Goal: Entertainment & Leisure: Consume media (video, audio)

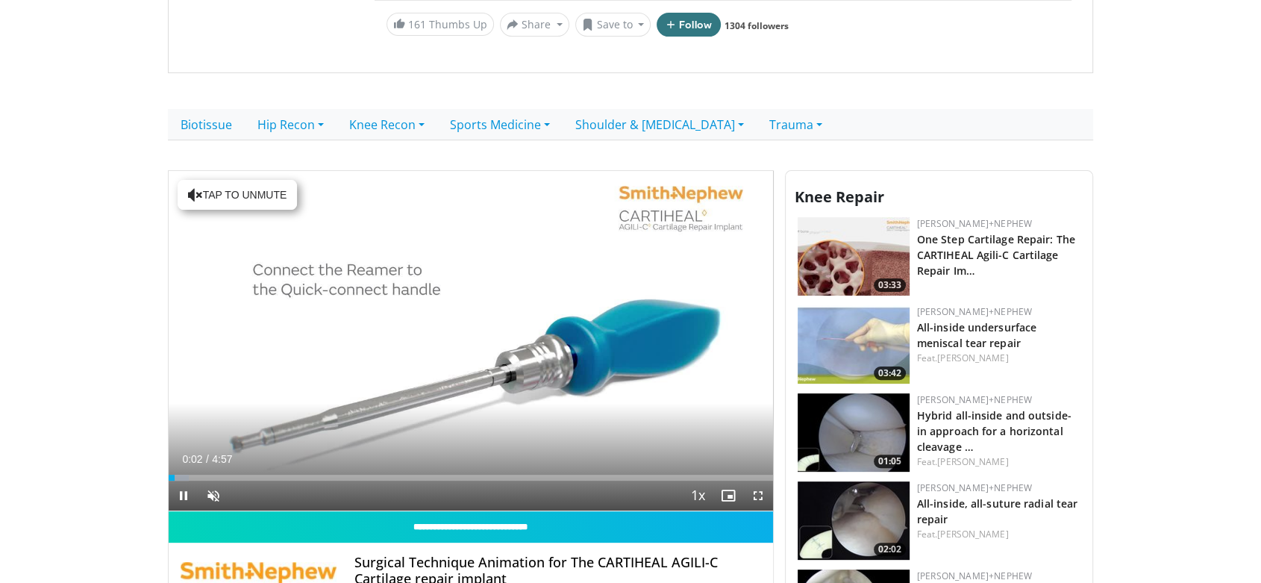
scroll to position [477, 0]
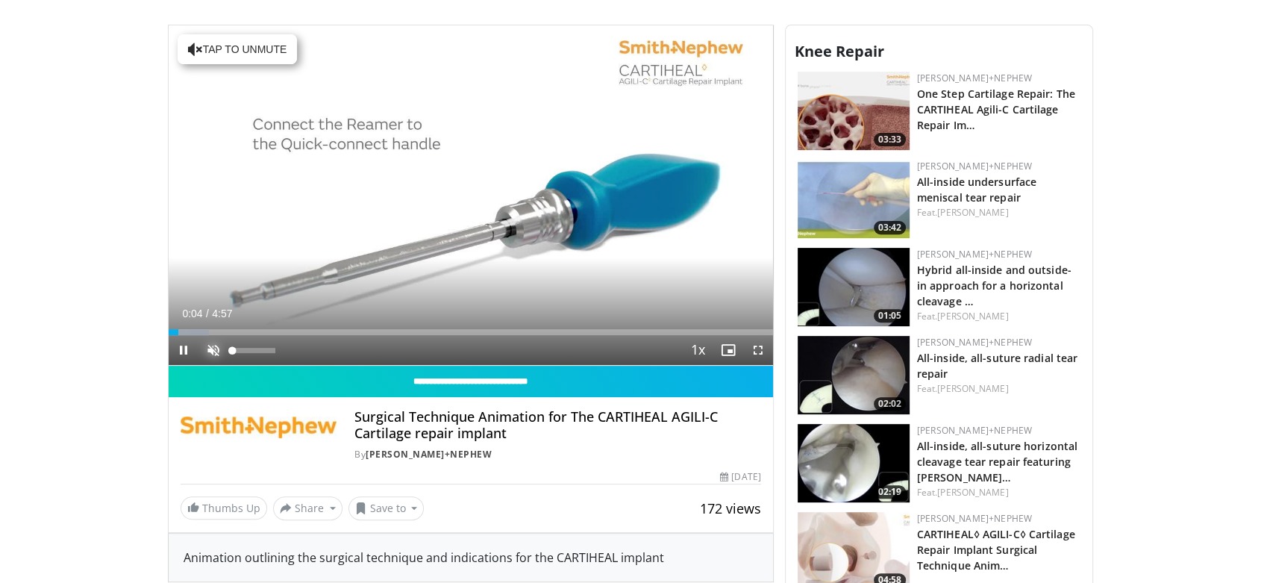
click at [213, 335] on span "Video Player" at bounding box center [213, 350] width 30 height 30
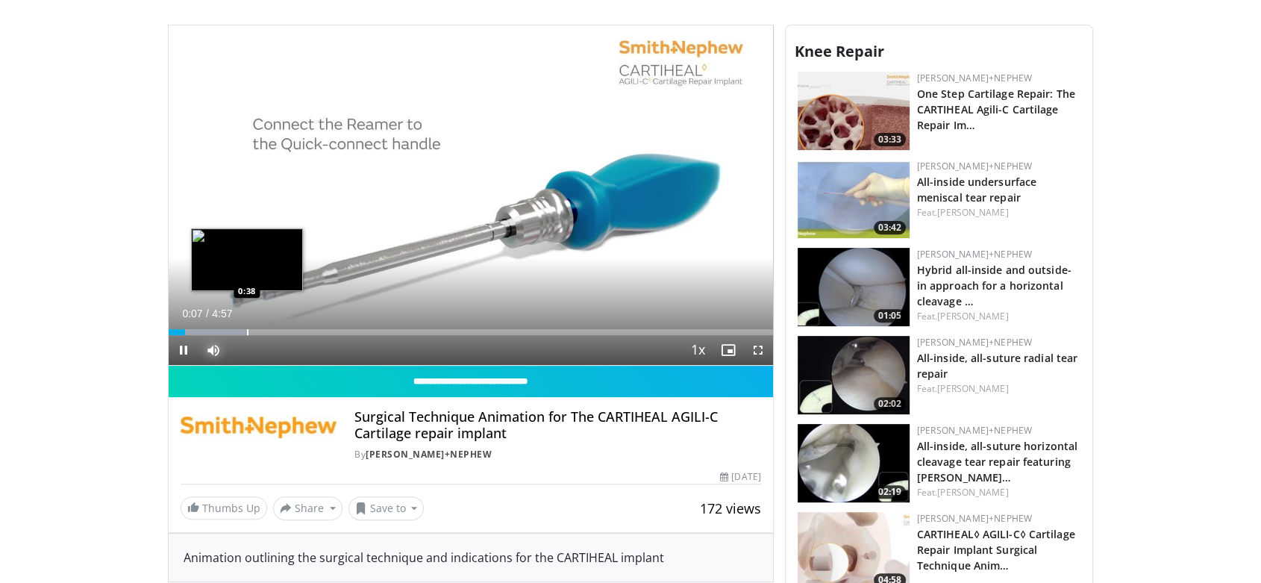
click at [247, 329] on div "Progress Bar" at bounding box center [247, 332] width 1 height 6
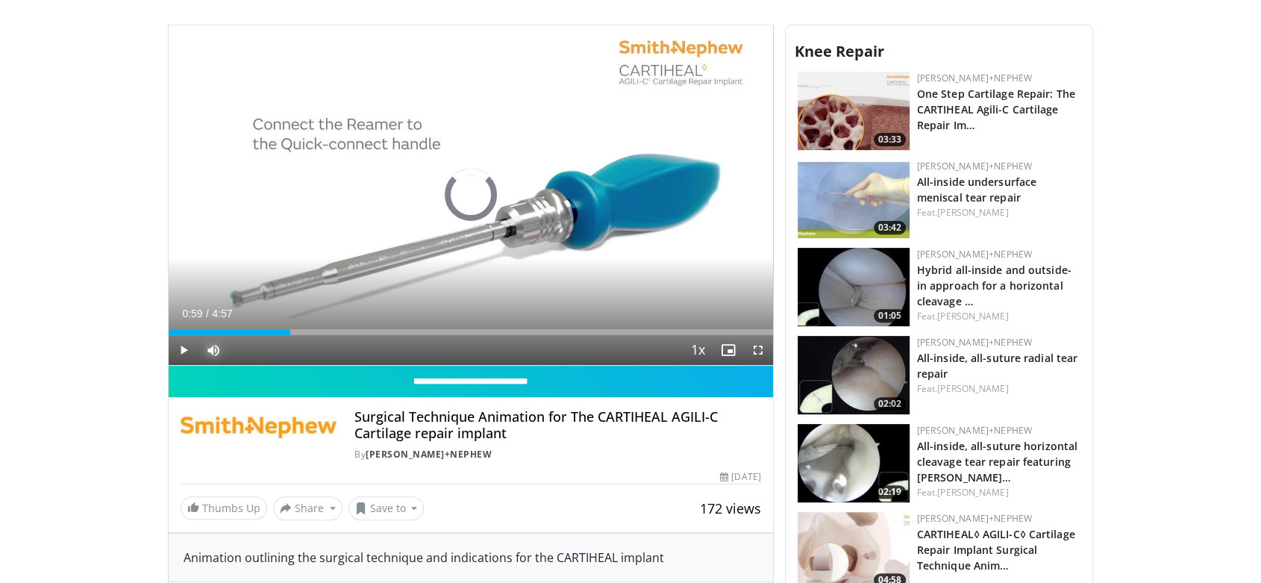
click at [290, 329] on div "Progress Bar" at bounding box center [290, 332] width 1 height 6
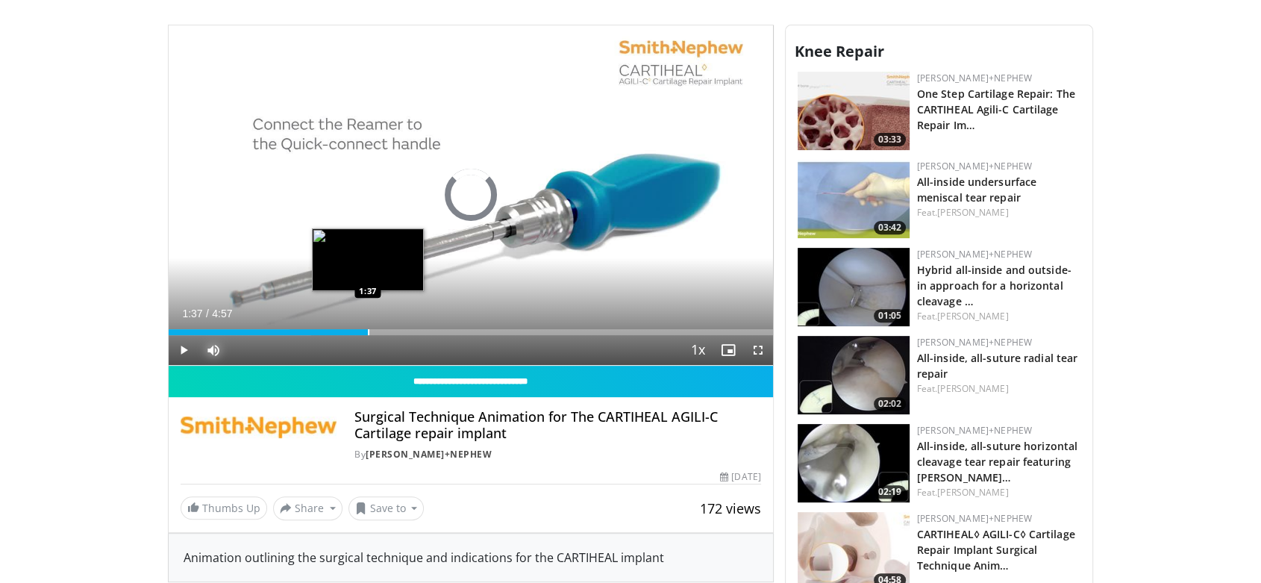
click at [367, 321] on div "Loaded : 23.55% 1:00 1:37" at bounding box center [471, 328] width 604 height 14
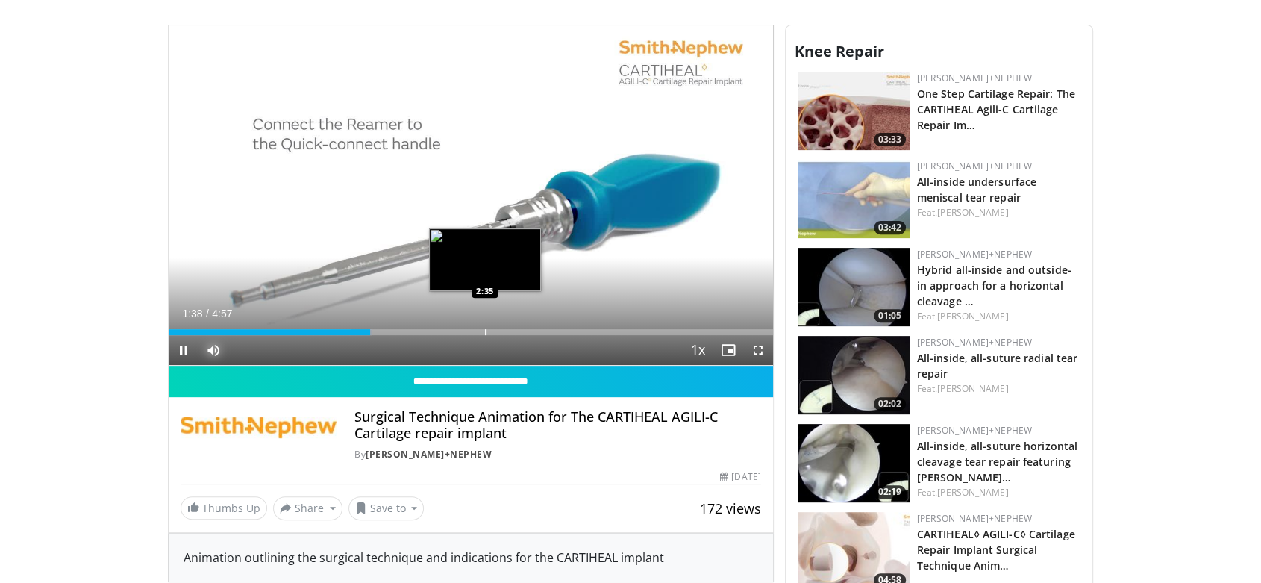
click at [485, 329] on div "Progress Bar" at bounding box center [485, 332] width 1 height 6
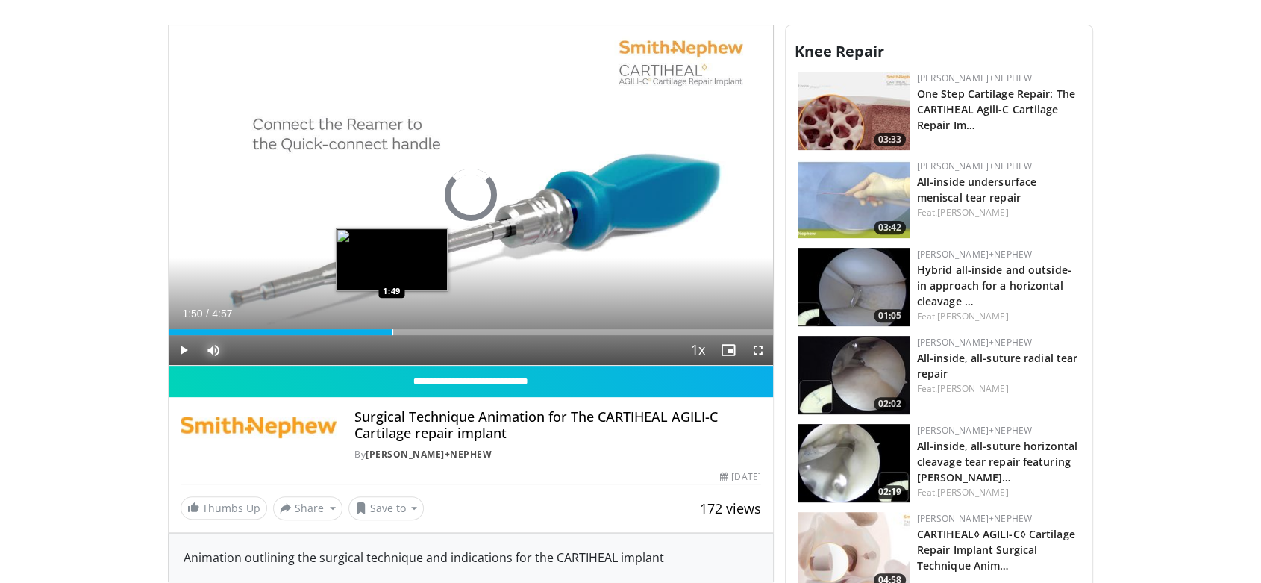
click at [392, 329] on div "Progress Bar" at bounding box center [392, 332] width 1 height 6
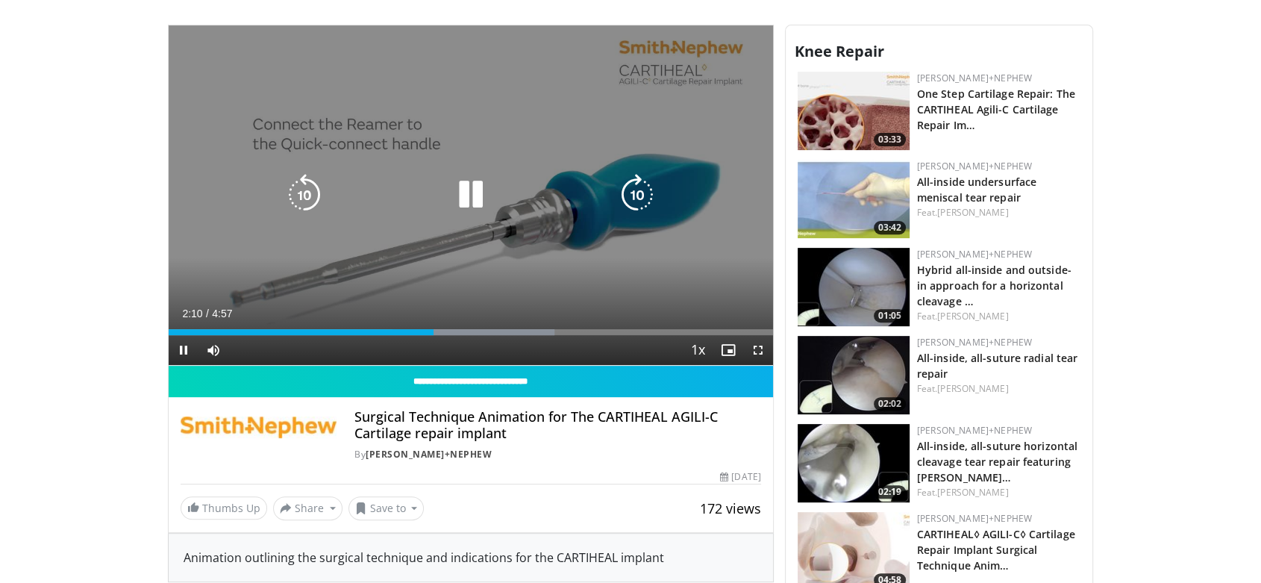
click at [455, 174] on icon "Video Player" at bounding box center [471, 195] width 42 height 42
